Goal: Task Accomplishment & Management: Manage account settings

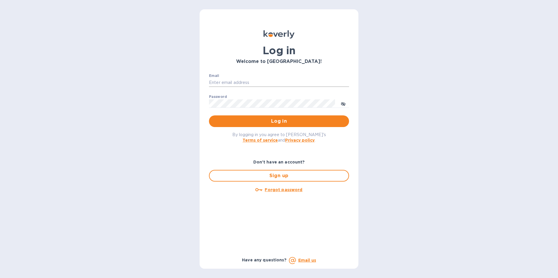
click at [228, 82] on input "Email" at bounding box center [279, 82] width 140 height 9
type input "[PERSON_NAME][EMAIL_ADDRESS][DOMAIN_NAME]"
click at [209, 116] on button "Log in" at bounding box center [279, 122] width 140 height 12
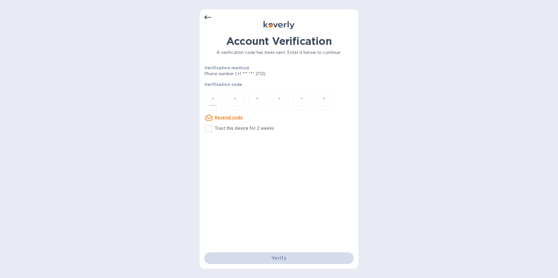
click at [216, 99] on input "number" at bounding box center [213, 100] width 8 height 11
type input "8"
type input "9"
type input "3"
type input "8"
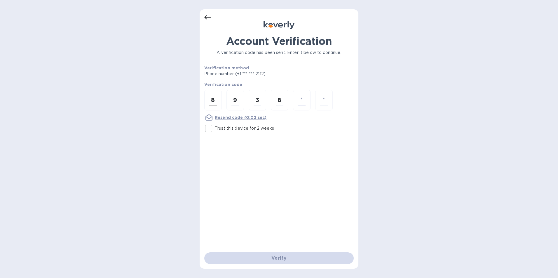
type input "2"
type input "3"
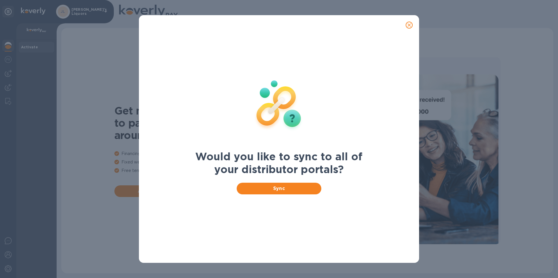
click at [407, 23] on icon "close" at bounding box center [409, 25] width 6 height 6
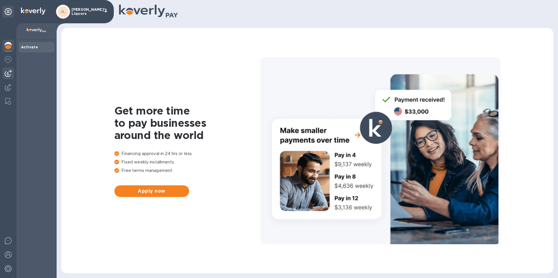
click at [9, 74] on img at bounding box center [8, 73] width 7 height 7
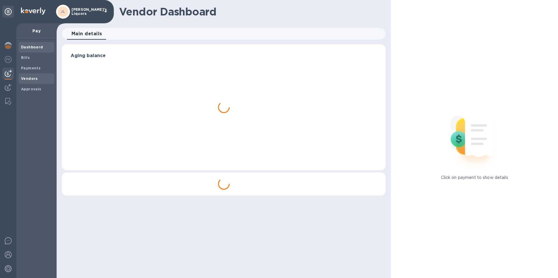
click at [30, 79] on b "Vendors" at bounding box center [29, 78] width 17 height 4
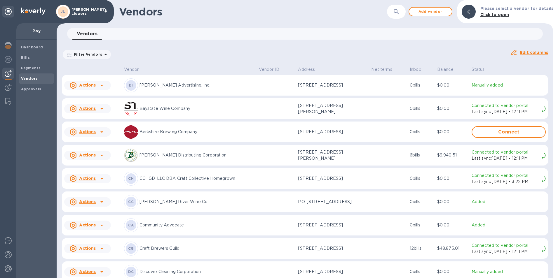
scroll to position [175, 0]
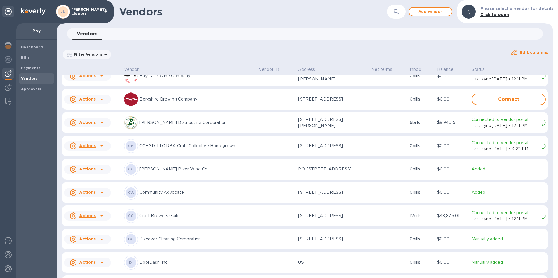
click at [98, 171] on icon at bounding box center [101, 169] width 7 height 7
click at [99, 193] on b "Add new bill" at bounding box center [94, 195] width 27 height 5
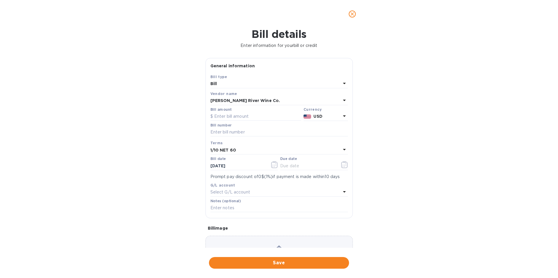
type input "[DATE]"
click at [228, 119] on input "text" at bounding box center [255, 116] width 91 height 9
type input "1,264.00"
click at [251, 129] on input "text" at bounding box center [278, 132] width 137 height 9
type input "87581"
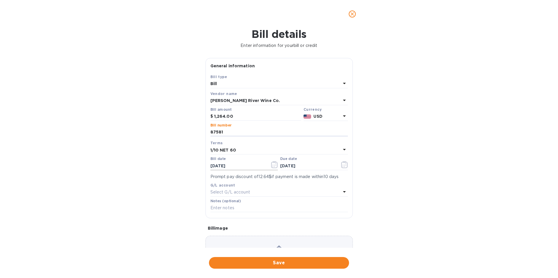
click at [275, 166] on icon "button" at bounding box center [274, 164] width 7 height 7
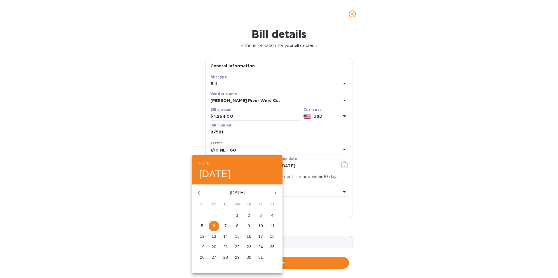
click at [199, 190] on icon "button" at bounding box center [198, 193] width 7 height 7
click at [250, 247] on p "24" at bounding box center [249, 247] width 5 height 6
type input "[DATE]"
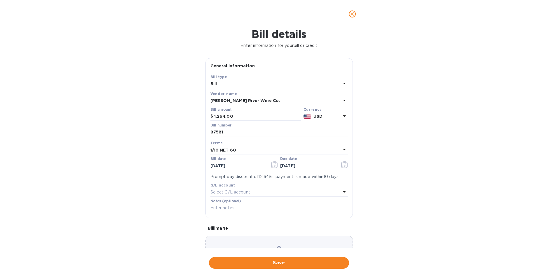
click at [226, 151] on b "1/10 NET 60" at bounding box center [223, 150] width 26 height 5
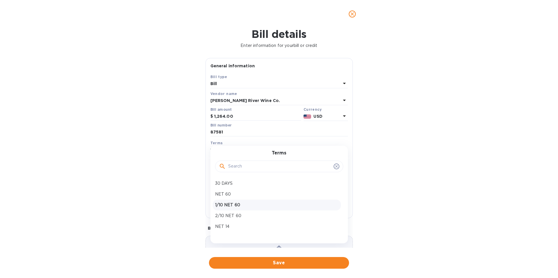
click at [232, 203] on p "1/10 NET 60" at bounding box center [276, 205] width 123 height 6
type input "[DATE]"
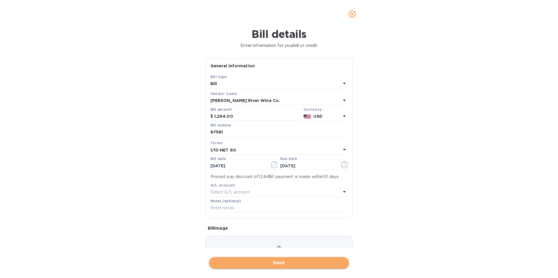
click at [270, 263] on span "Save" at bounding box center [279, 263] width 131 height 7
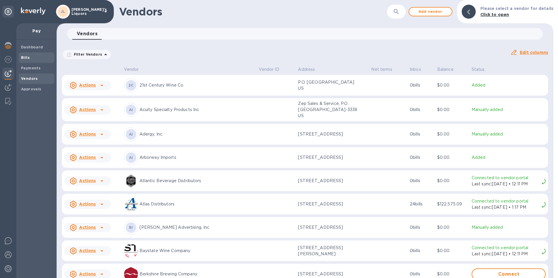
click at [33, 59] on span "Bills" at bounding box center [36, 58] width 31 height 6
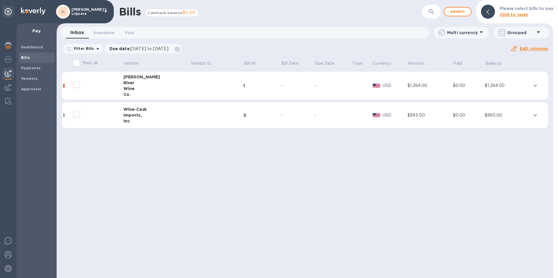
click at [131, 85] on div "River" at bounding box center [156, 83] width 67 height 6
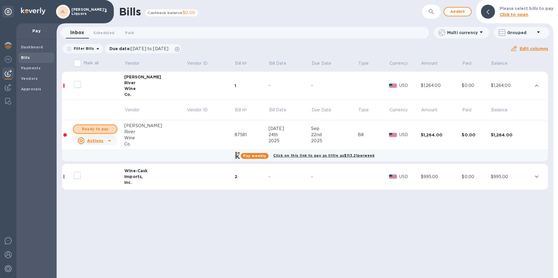
click at [102, 128] on span "Ready to pay" at bounding box center [95, 129] width 34 height 7
checkbox input "true"
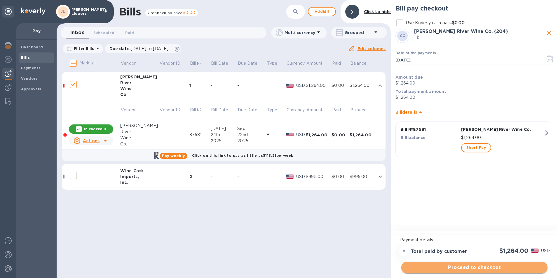
click at [472, 266] on span "Proceed to checkout" at bounding box center [474, 267] width 137 height 7
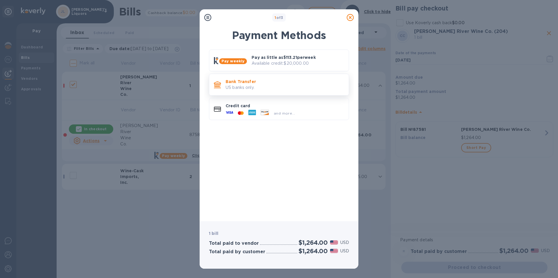
click at [237, 79] on p "Bank Transfer" at bounding box center [285, 82] width 118 height 6
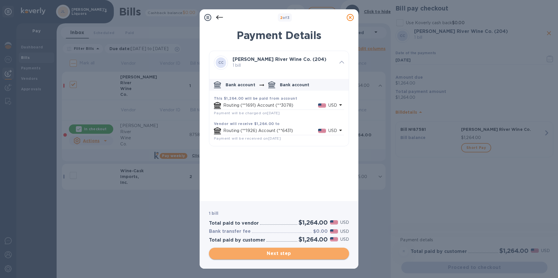
click at [282, 254] on span "Next step" at bounding box center [279, 253] width 131 height 7
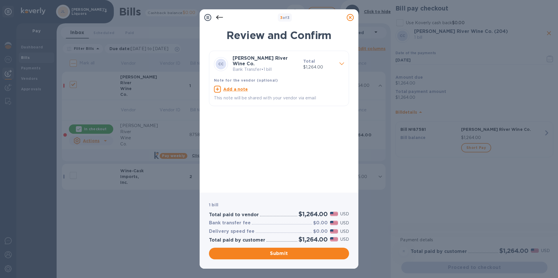
click at [279, 254] on span "Submit" at bounding box center [279, 253] width 131 height 7
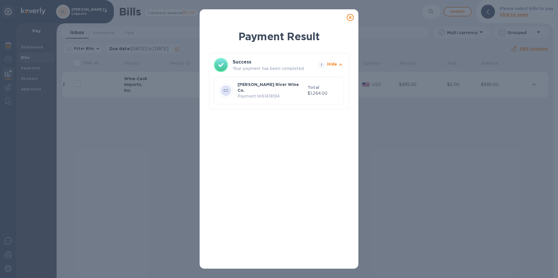
click at [348, 18] on icon at bounding box center [350, 17] width 7 height 7
